Goal: Information Seeking & Learning: Learn about a topic

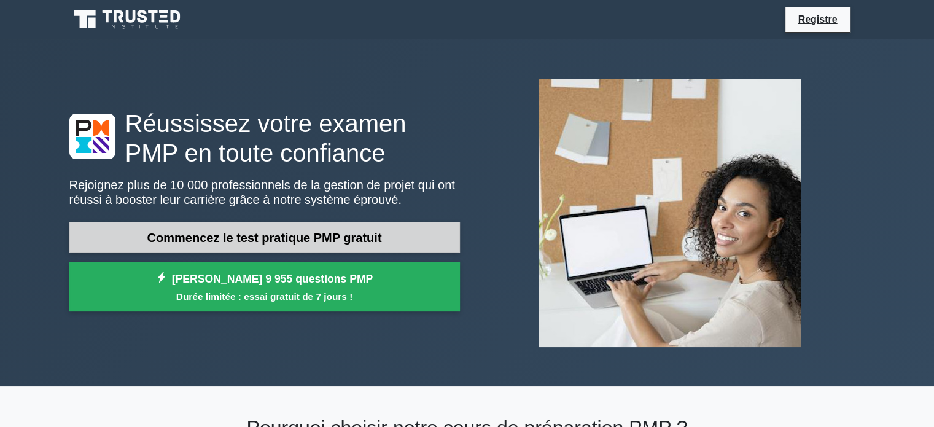
click at [398, 236] on link "Commencez le test pratique PMP gratuit" at bounding box center [264, 237] width 390 height 31
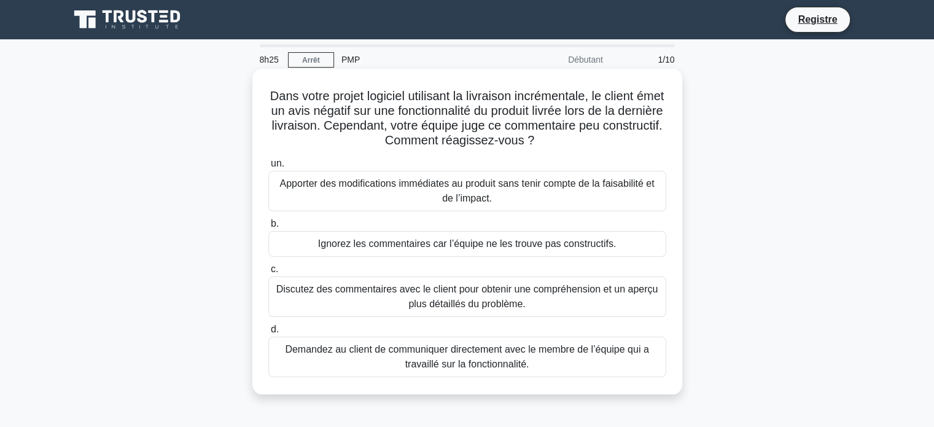
click at [479, 294] on font "Discutez des commentaires avec le client pour obtenir une compréhension et un a…" at bounding box center [467, 296] width 382 height 25
click at [268, 273] on input "c. Discutez des commentaires avec le client pour obtenir une compréhension et u…" at bounding box center [268, 269] width 0 height 8
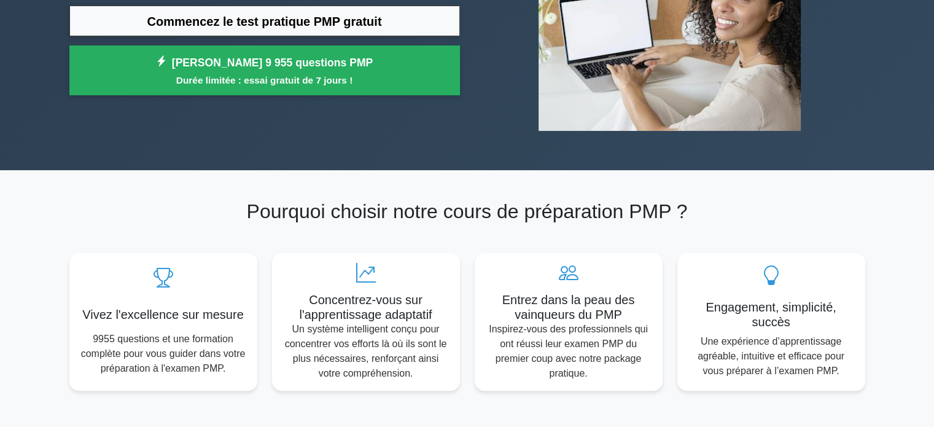
scroll to position [218, 0]
